Goal: Navigation & Orientation: Find specific page/section

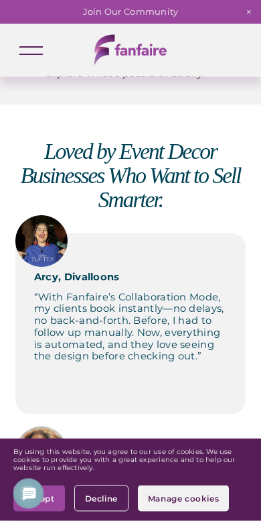
scroll to position [721, 0]
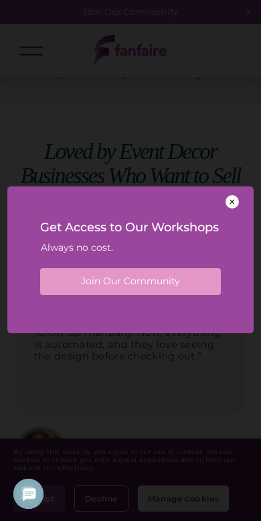
click at [232, 208] on div at bounding box center [232, 201] width 13 height 13
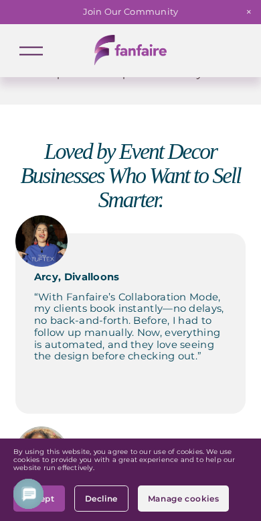
click at [37, 50] on div at bounding box center [30, 50] width 23 height 23
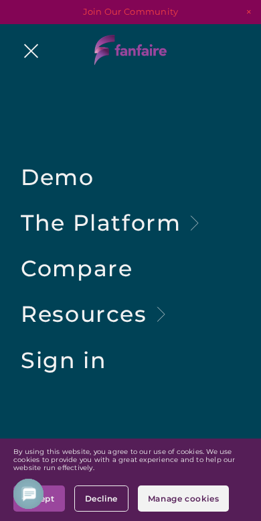
click at [149, 226] on link "Folder: The Platform" at bounding box center [114, 223] width 186 height 22
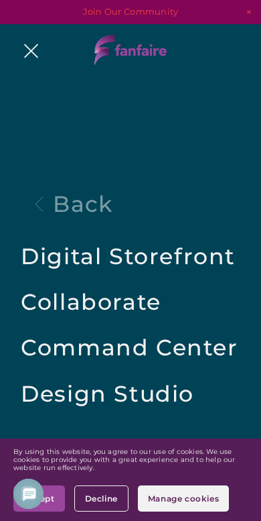
click at [124, 256] on link "Digital Storefront" at bounding box center [128, 256] width 215 height 22
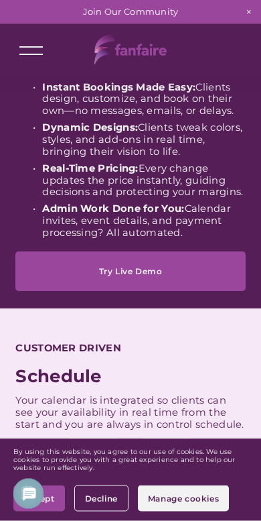
scroll to position [293, 0]
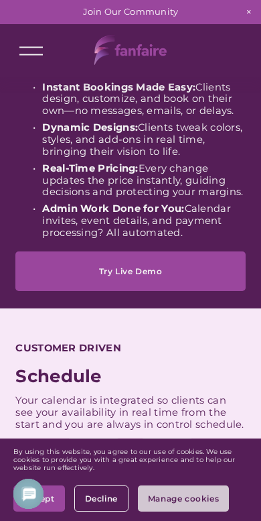
click at [189, 495] on span "Manage cookies" at bounding box center [183, 498] width 71 height 10
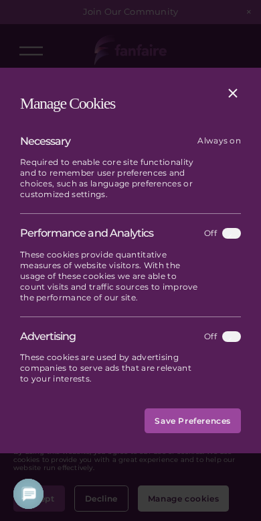
click at [236, 90] on icon "Close" at bounding box center [233, 92] width 9 height 9
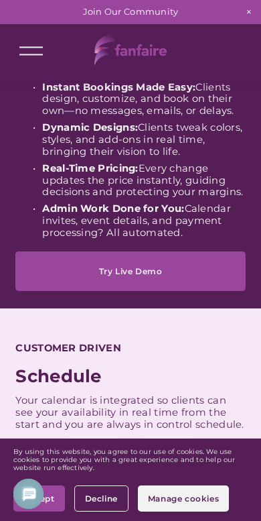
click at [52, 494] on body "Show Bubble Hi, Good day! How can we assist? Start new conversation Home Chats …" at bounding box center [33, 487] width 67 height 67
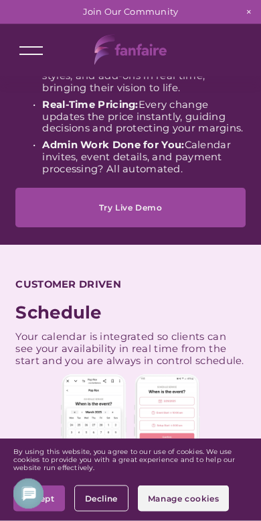
scroll to position [357, 0]
click at [64, 504] on body "Show Bubble Hi, Good day! How can we assist? Start new conversation Home Chats …" at bounding box center [33, 487] width 67 height 67
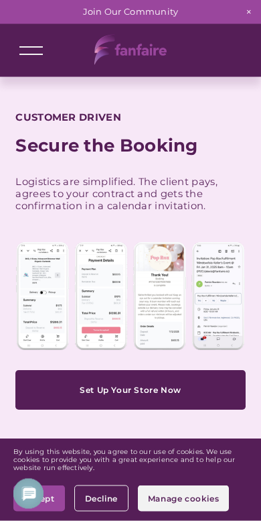
scroll to position [1233, 0]
